Goal: Information Seeking & Learning: Learn about a topic

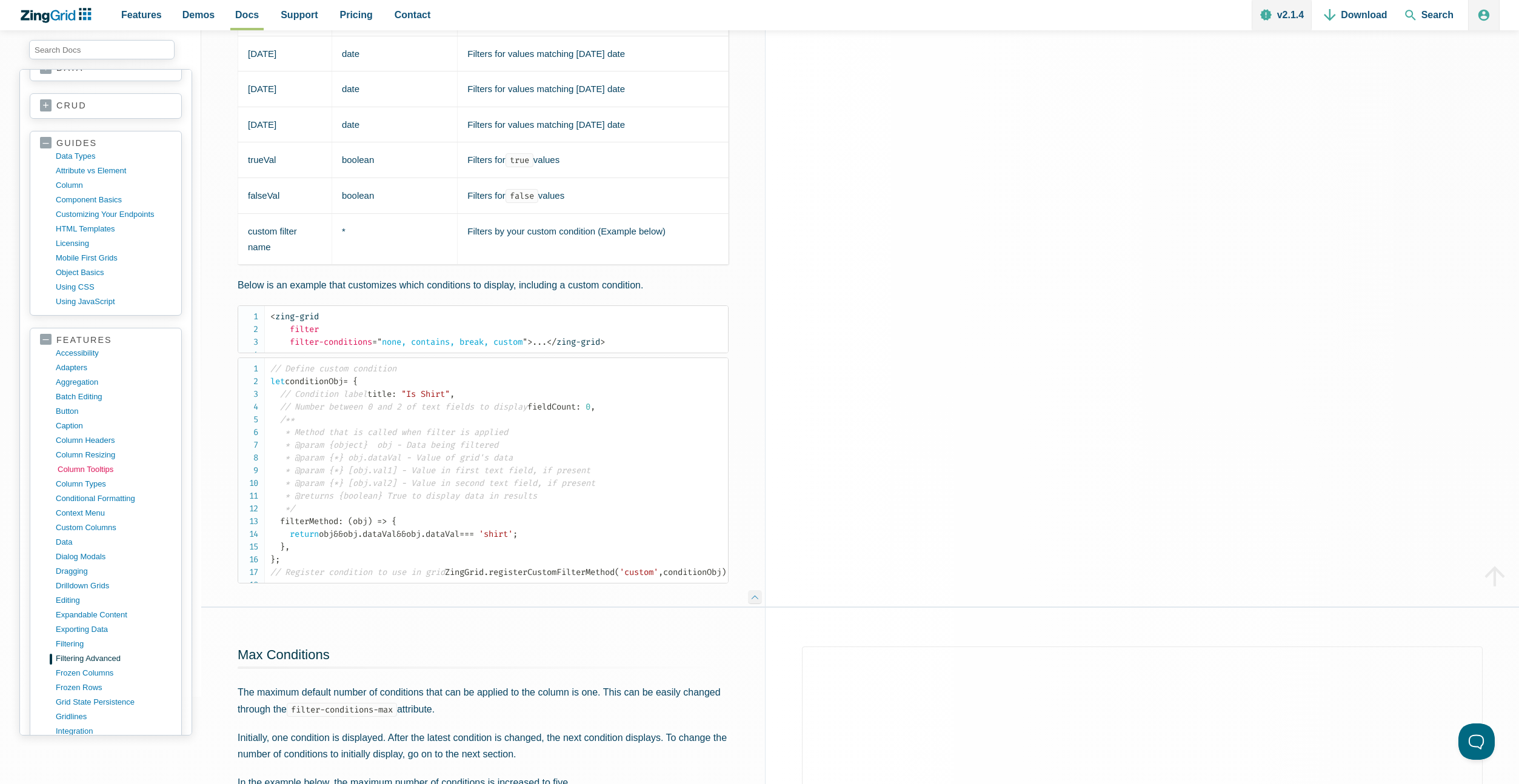
scroll to position [179, 0]
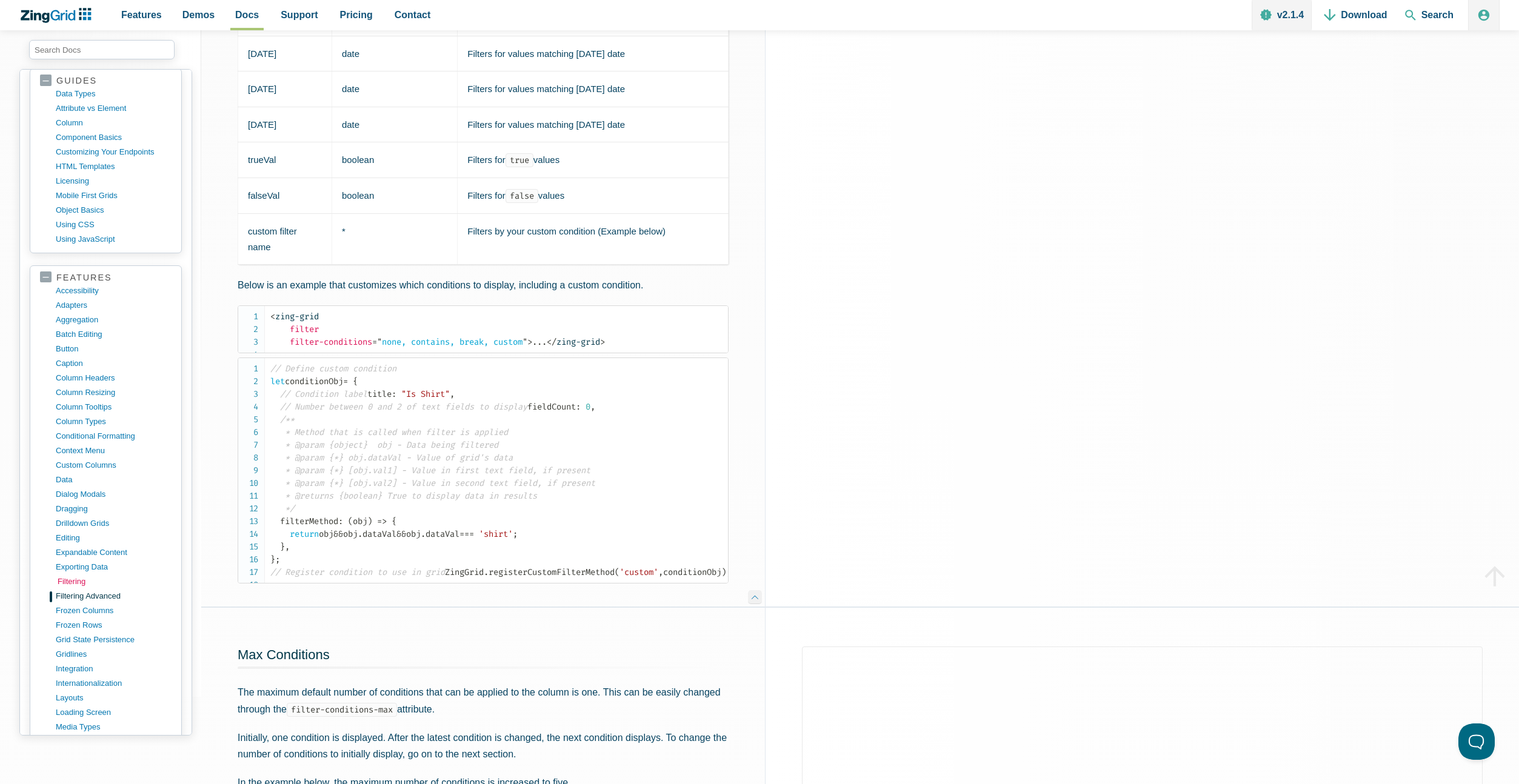
click at [77, 584] on link "filtering" at bounding box center [115, 581] width 116 height 15
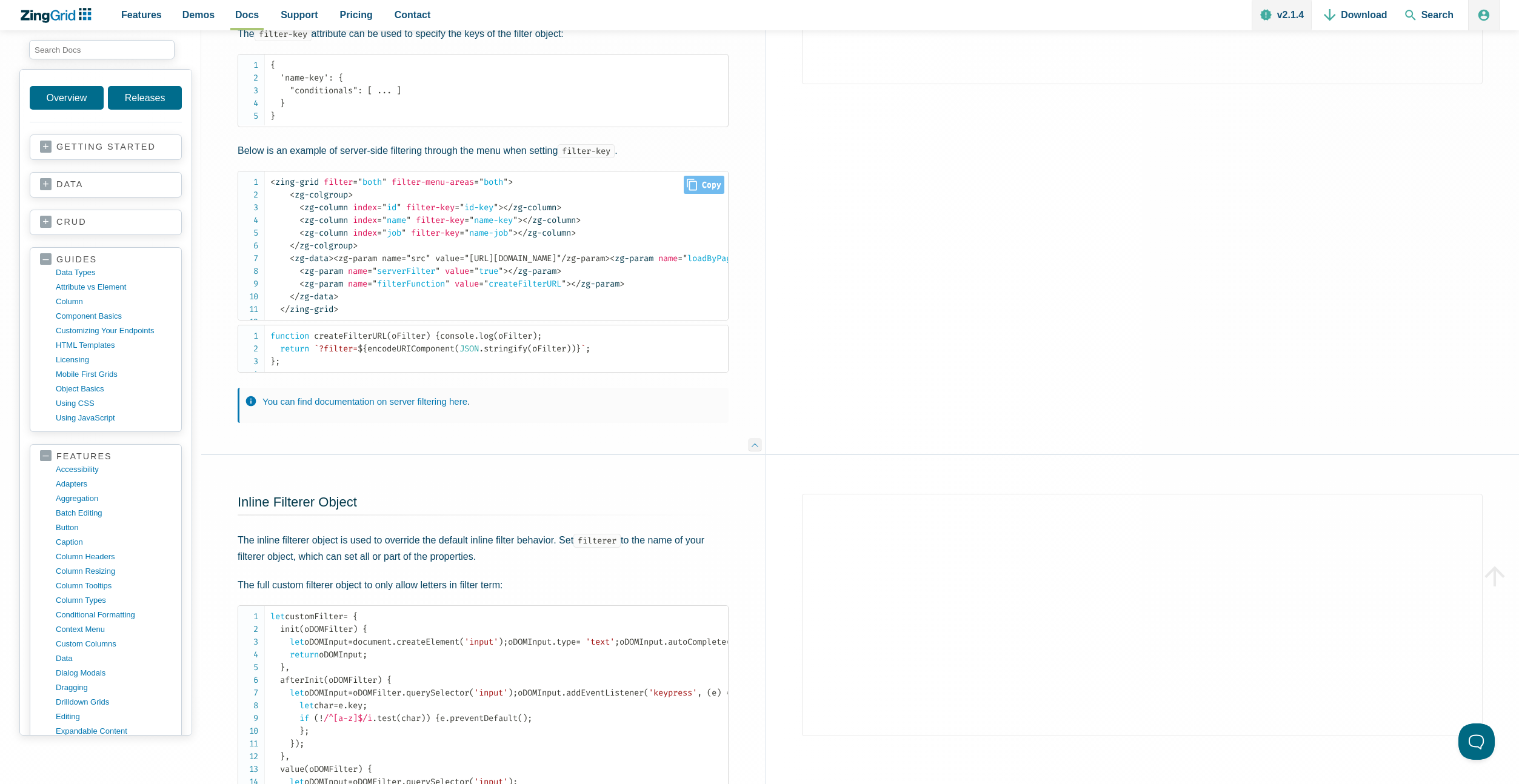
scroll to position [3084, 0]
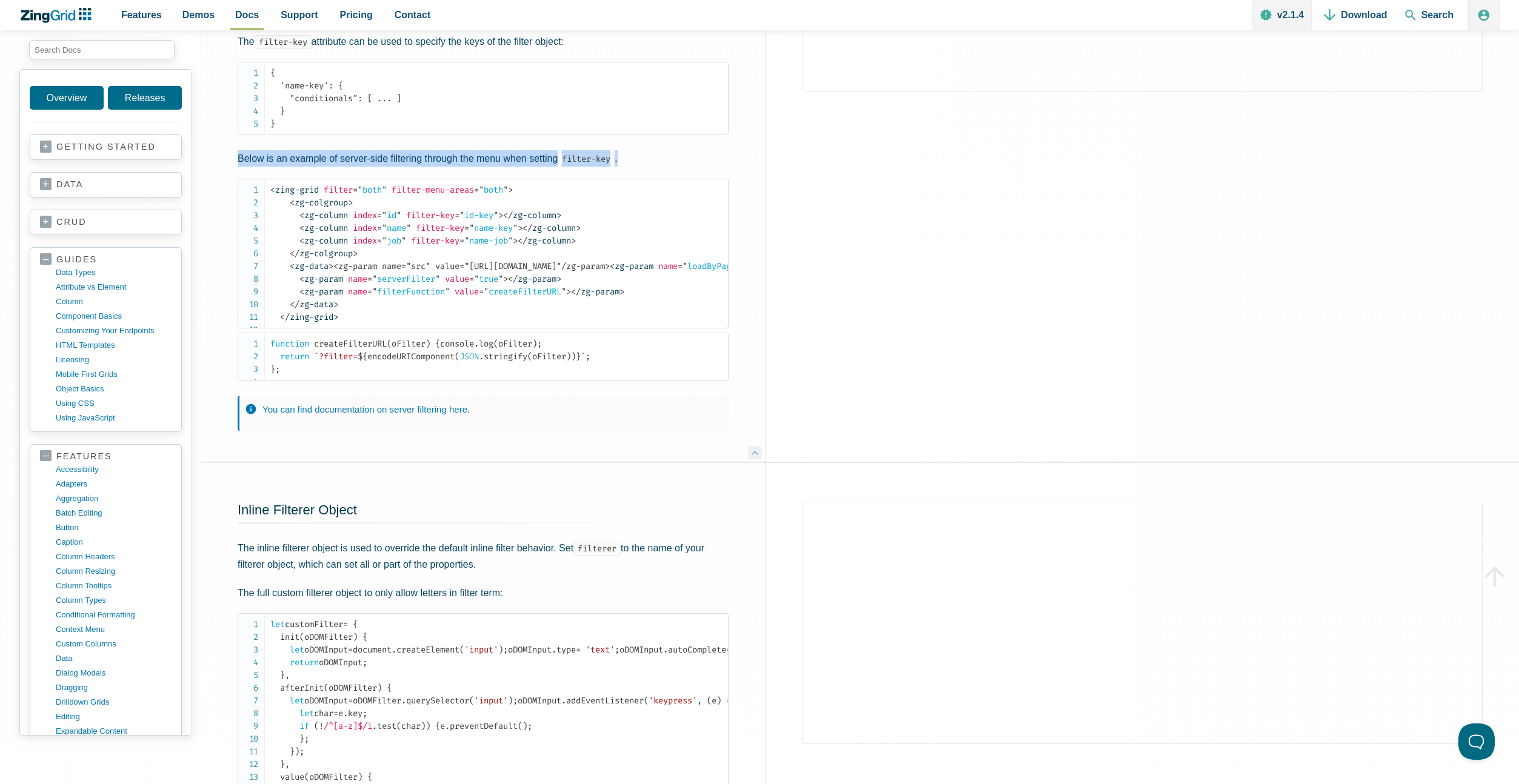
drag, startPoint x: 636, startPoint y: 247, endPoint x: 231, endPoint y: 248, distance: 405.0
click at [231, 248] on div "Specifying Menu Filter Key When server-side filtering through the menu, the fil…" at bounding box center [483, 136] width 564 height 651
click at [368, 166] on p "Below is an example of server-side filtering through the menu when setting filt…" at bounding box center [483, 158] width 491 height 16
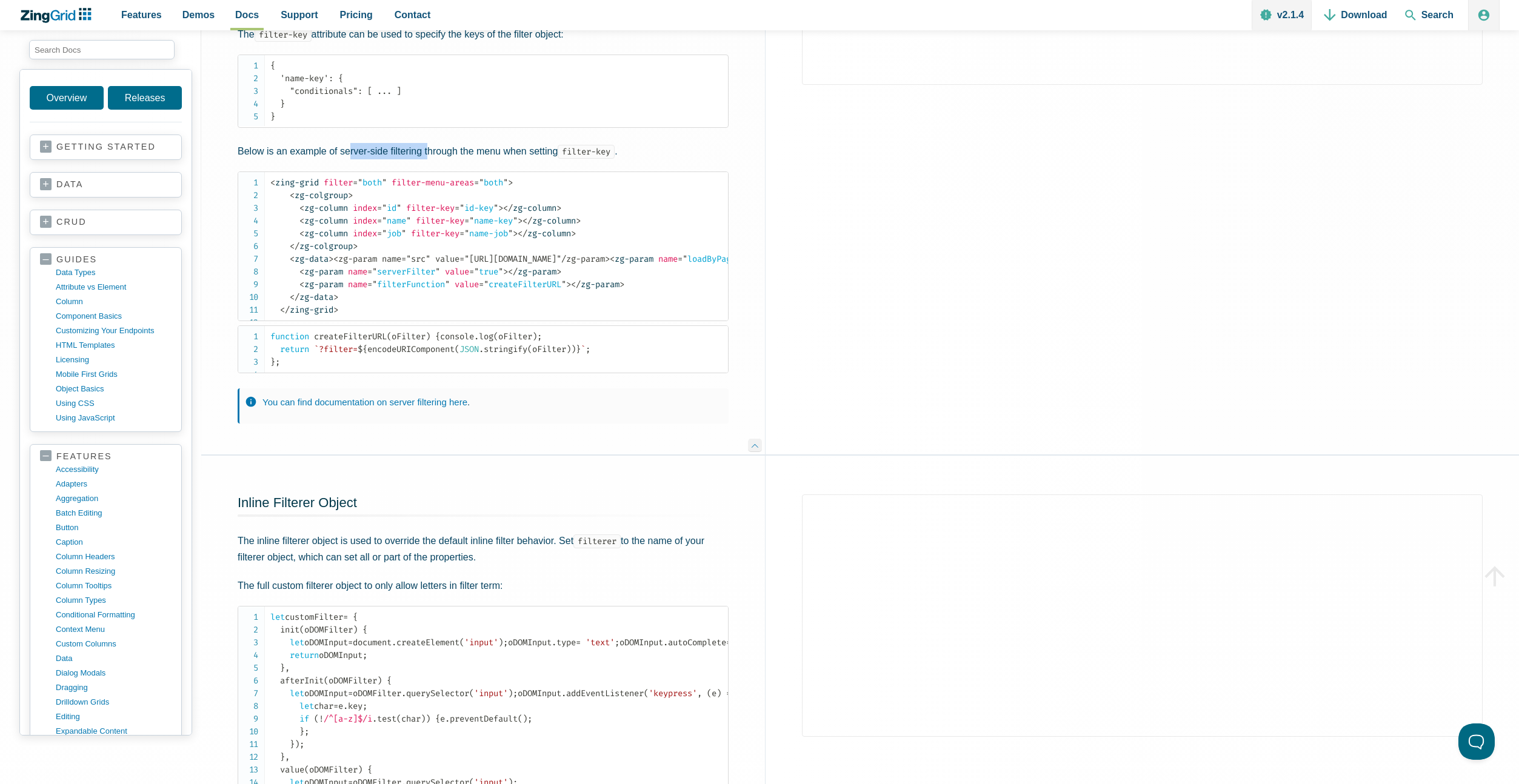
drag, startPoint x: 350, startPoint y: 239, endPoint x: 427, endPoint y: 243, distance: 77.1
click at [427, 160] on p "Below is an example of server-side filtering through the menu when setting filt…" at bounding box center [483, 150] width 491 height 16
click at [600, 159] on code "filter-key" at bounding box center [586, 152] width 57 height 14
click at [446, 213] on span "filter-key" at bounding box center [430, 208] width 48 height 10
click at [498, 213] on span "= " id-key "" at bounding box center [476, 208] width 44 height 10
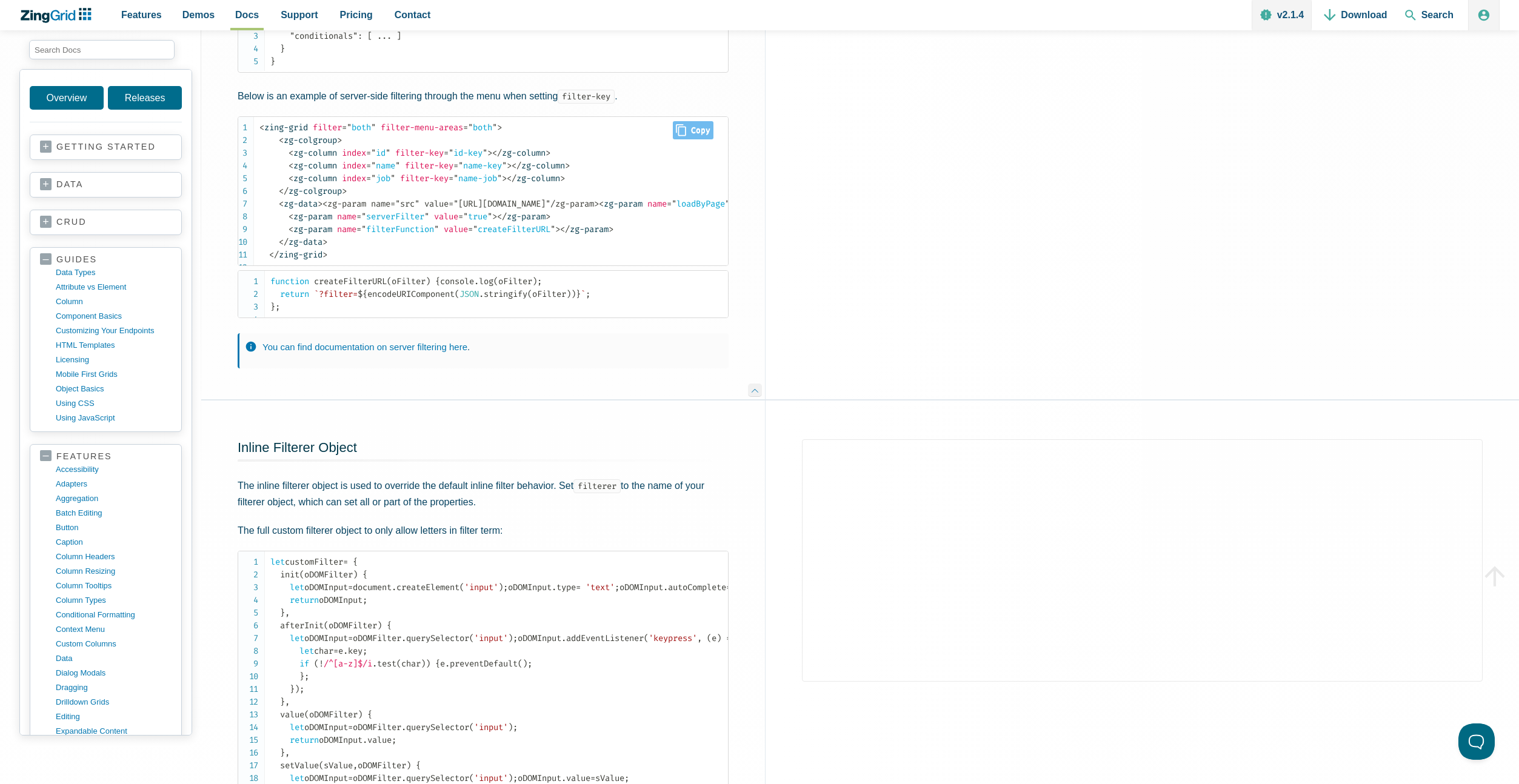
scroll to position [3154, 0]
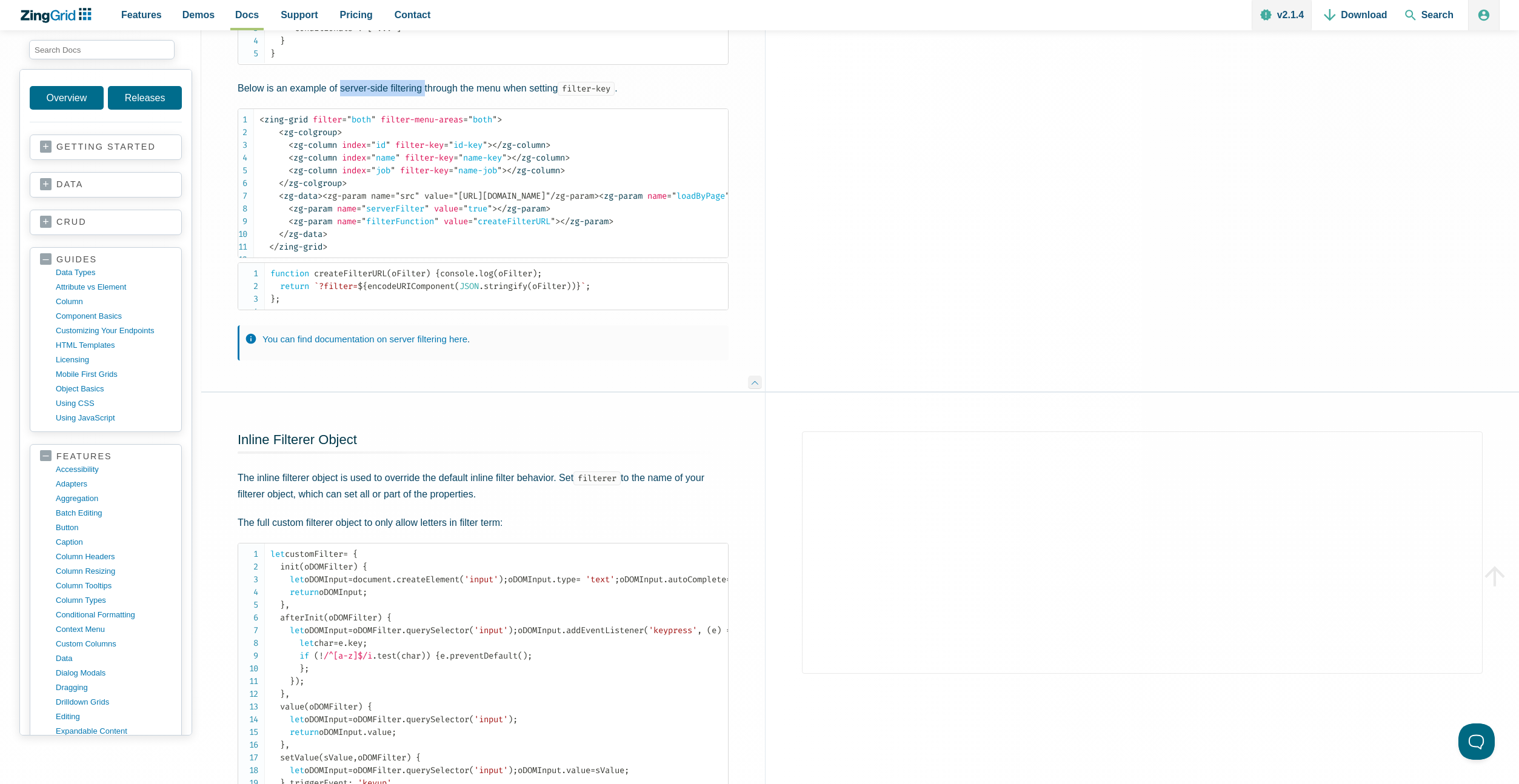
drag, startPoint x: 341, startPoint y: 175, endPoint x: 425, endPoint y: 181, distance: 84.2
click at [425, 96] on p "Below is an example of server-side filtering through the menu when setting filt…" at bounding box center [483, 88] width 491 height 16
click at [667, 201] on span "= " loadByPage "" at bounding box center [698, 195] width 63 height 10
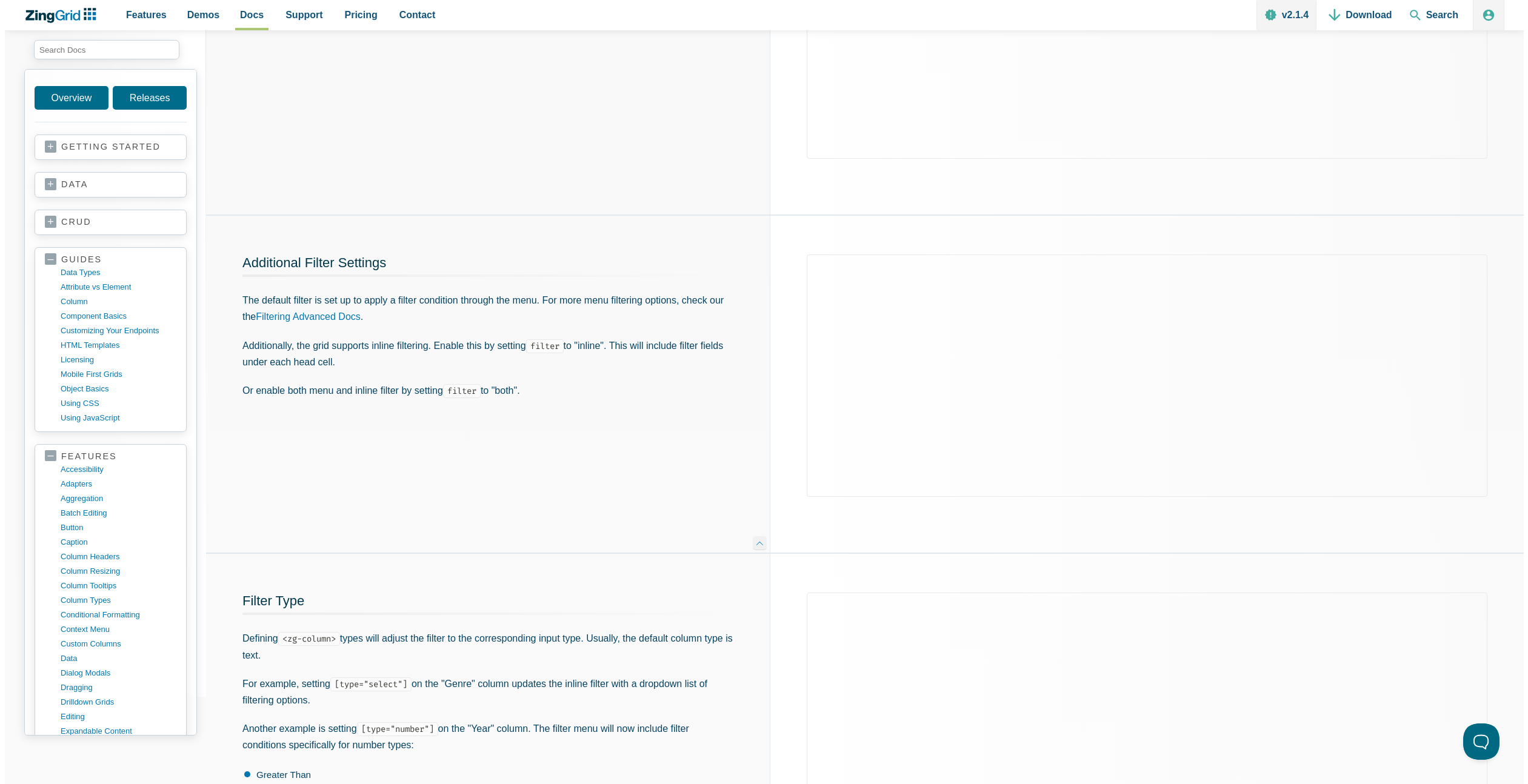
scroll to position [0, 0]
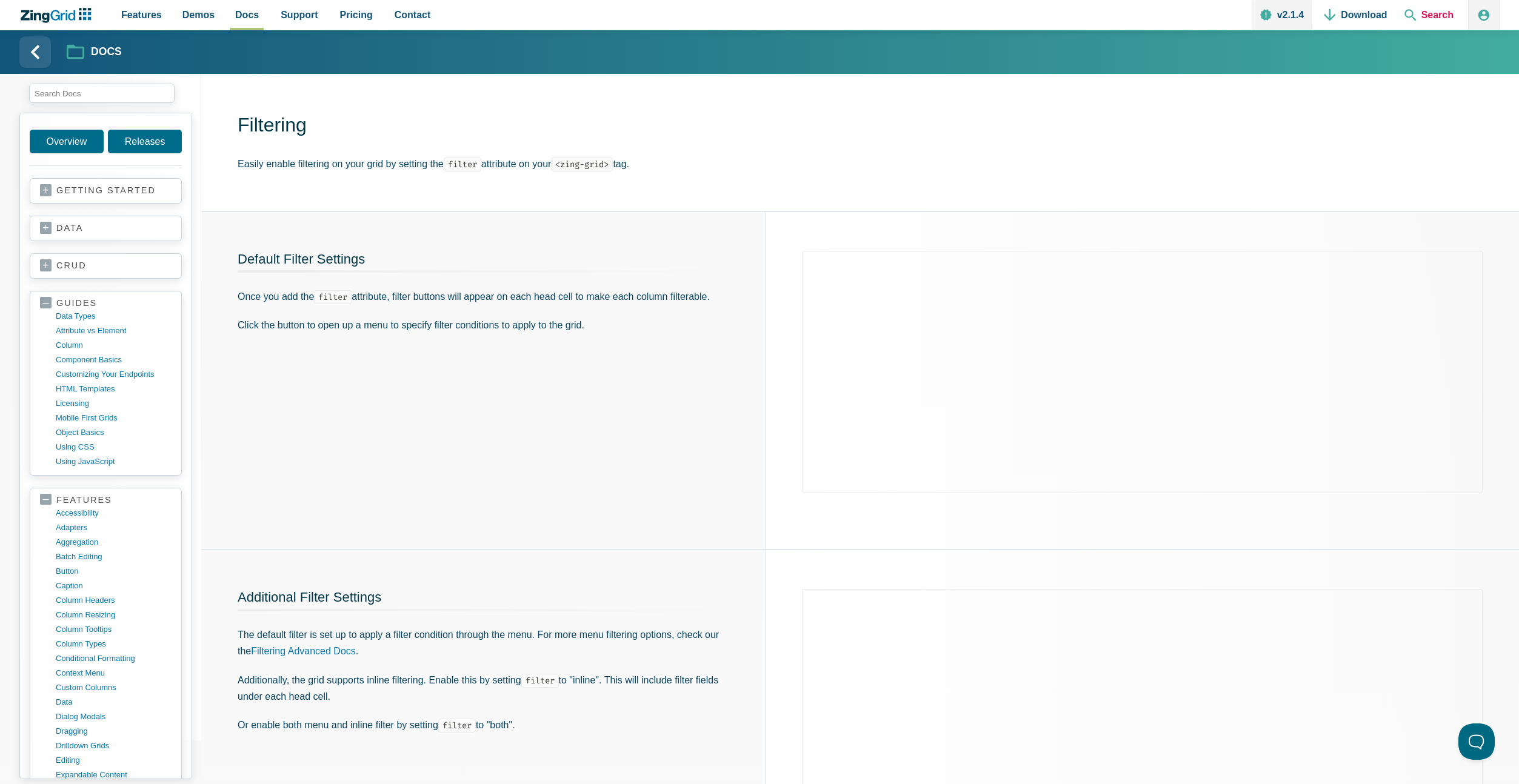
click at [1428, 11] on span "Search" at bounding box center [1428, 15] width 59 height 31
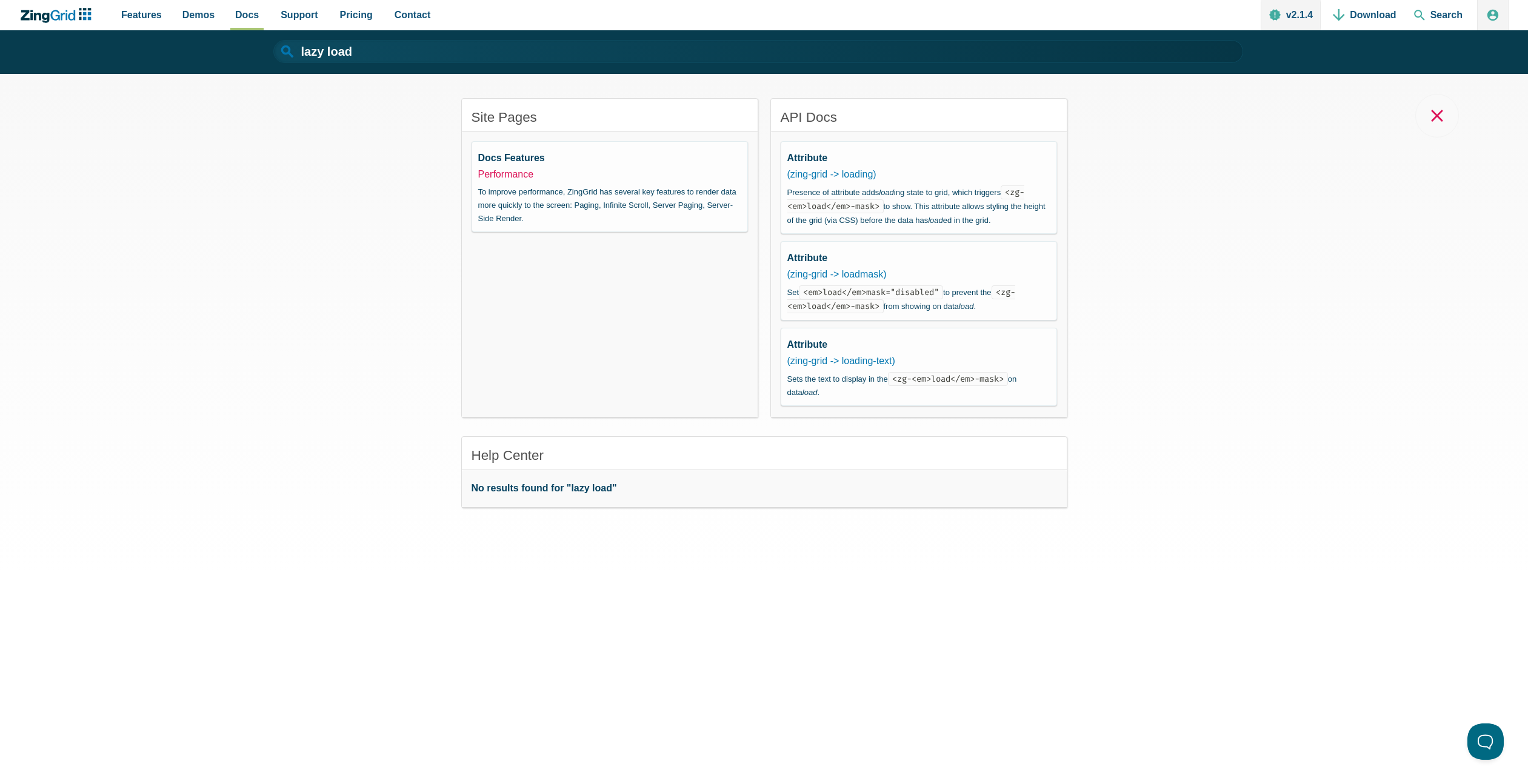
click at [513, 176] on link "Performance" at bounding box center [506, 173] width 56 height 10
type input "Performance"
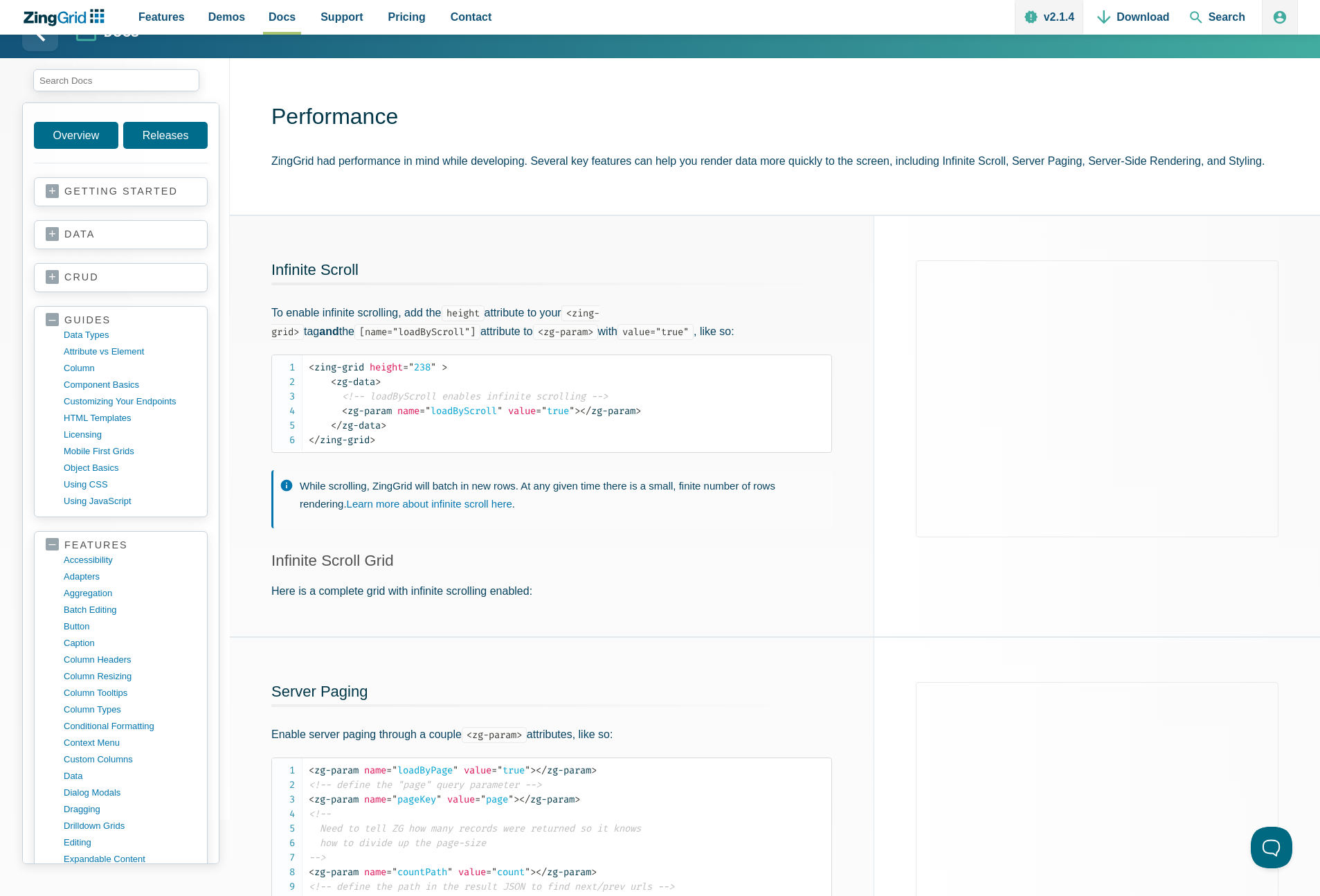
scroll to position [52, 0]
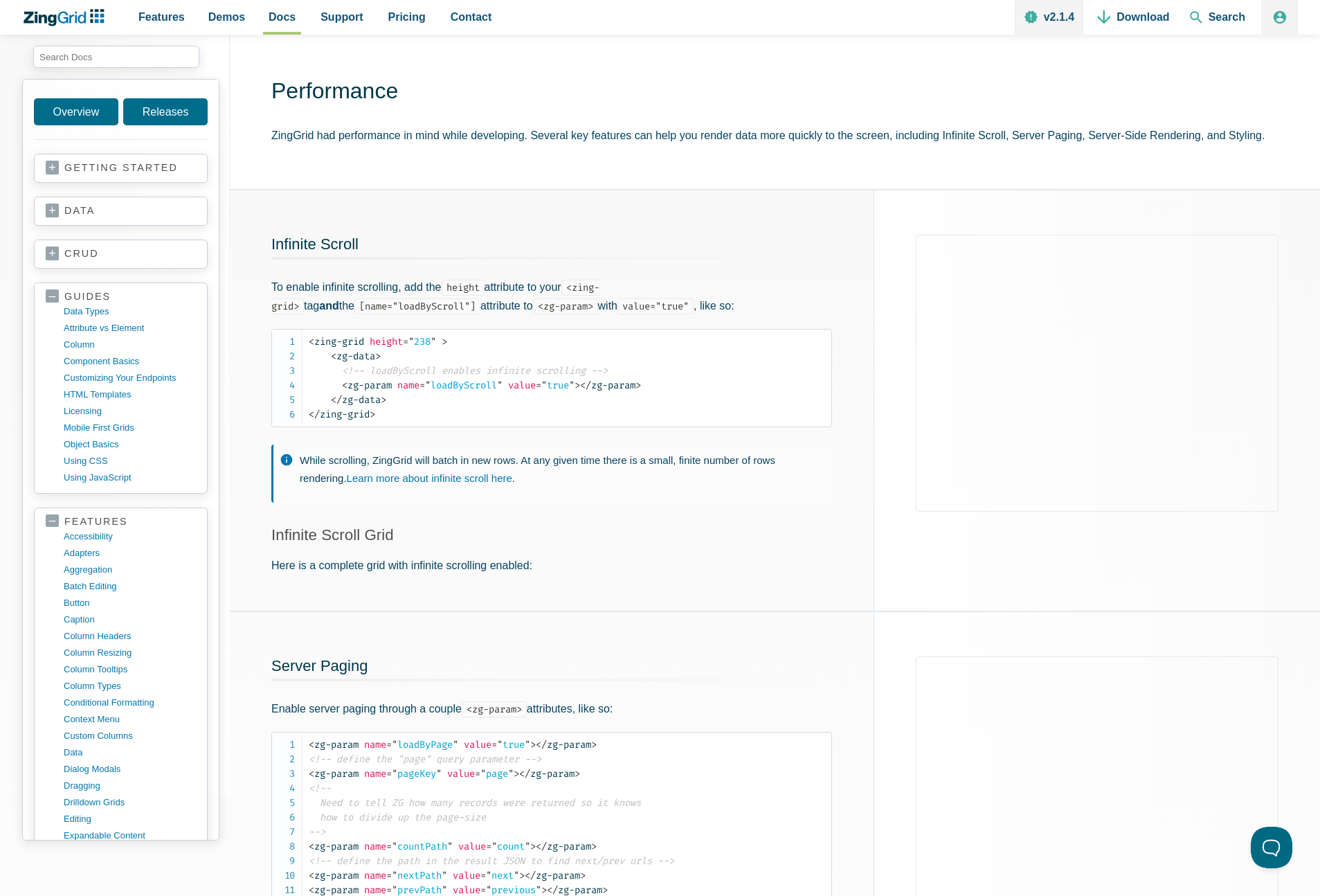
click at [858, 285] on div "Infinite Scroll To enable infinite scrolling, add the height attribute to your …" at bounding box center [551, 400] width 644 height 421
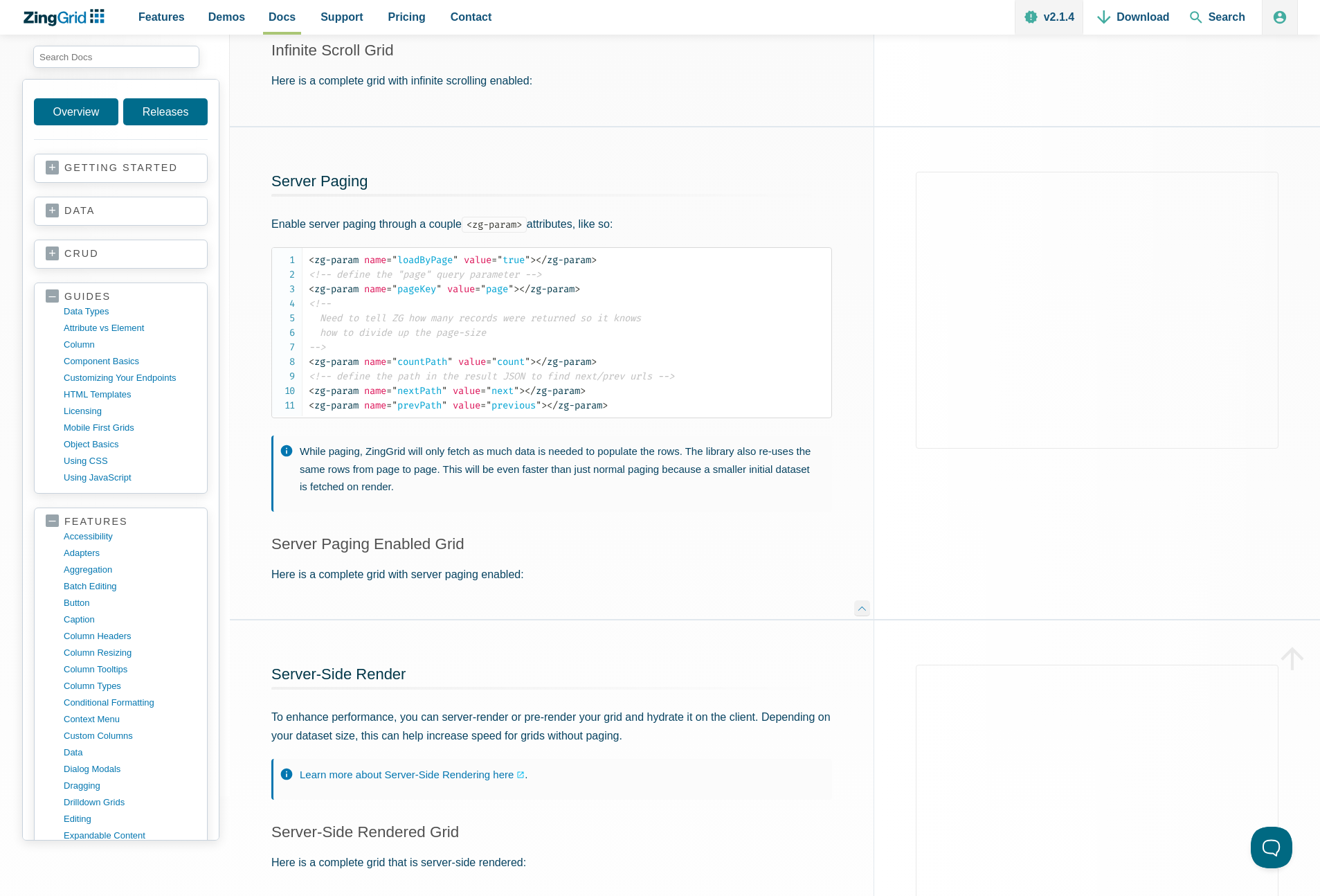
scroll to position [482, 0]
